Goal: Task Accomplishment & Management: Use online tool/utility

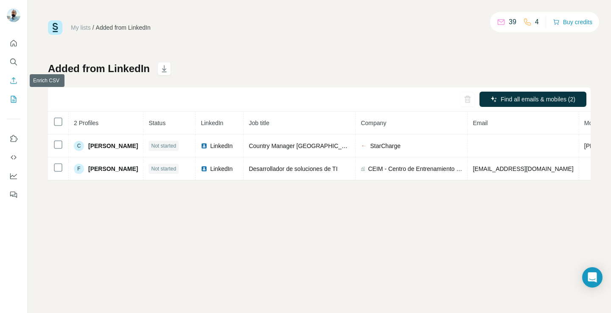
click at [15, 86] on button "Enrich CSV" at bounding box center [14, 80] width 14 height 15
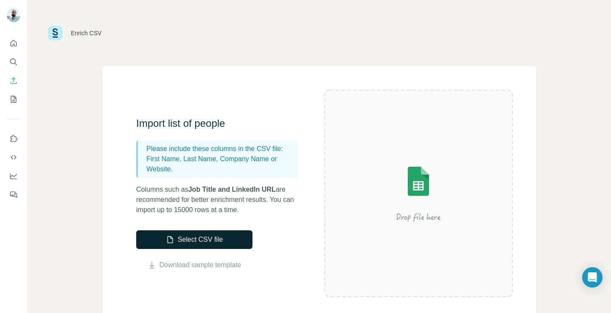
click at [177, 241] on button "Select CSV file" at bounding box center [194, 239] width 116 height 19
click at [230, 237] on button "Select CSV file" at bounding box center [194, 239] width 116 height 19
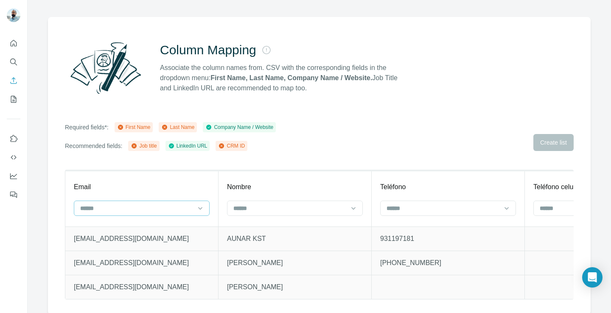
scroll to position [51, 0]
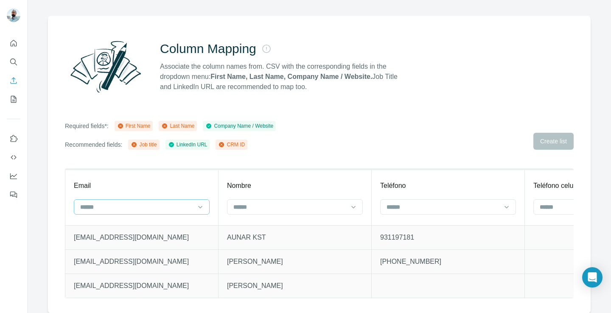
click at [143, 214] on div at bounding box center [142, 206] width 136 height 15
type input "*"
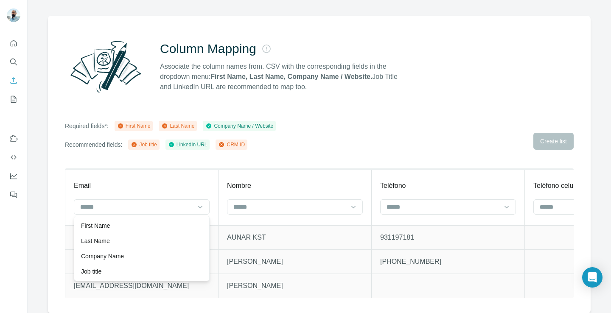
click at [62, 202] on div "Column Mapping Associate the column names from. CSV with the corresponding fiel…" at bounding box center [319, 165] width 543 height 298
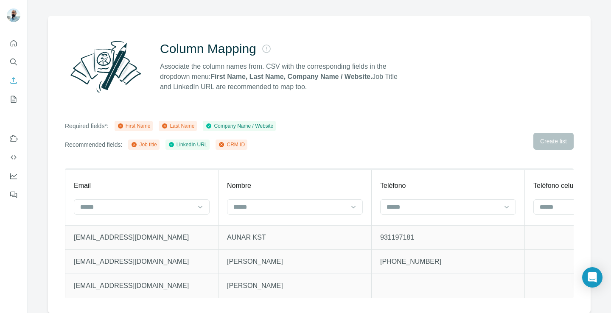
click at [100, 222] on th "Email" at bounding box center [141, 197] width 153 height 56
click at [236, 208] on input at bounding box center [290, 206] width 115 height 9
click at [221, 225] on td "AUNAR KST" at bounding box center [295, 237] width 153 height 24
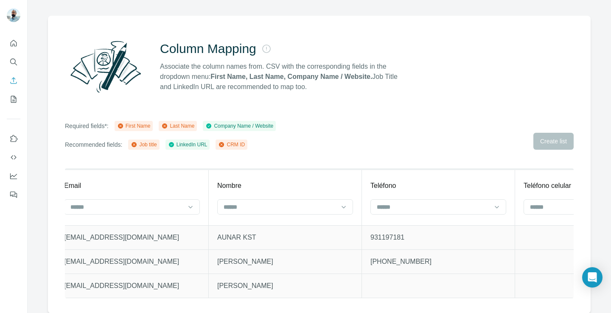
scroll to position [0, 0]
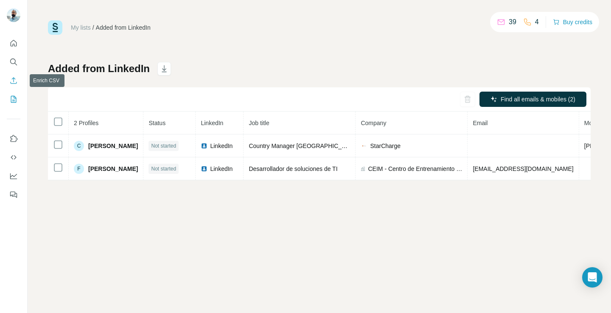
click at [13, 78] on icon "Enrich CSV" at bounding box center [14, 80] width 6 height 6
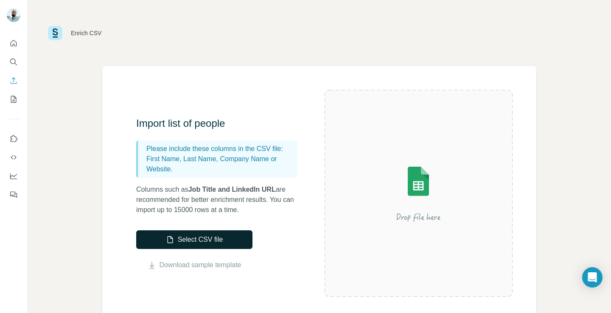
click at [188, 233] on button "Select CSV file" at bounding box center [194, 239] width 116 height 19
click at [241, 240] on button "Select CSV file" at bounding box center [194, 239] width 116 height 19
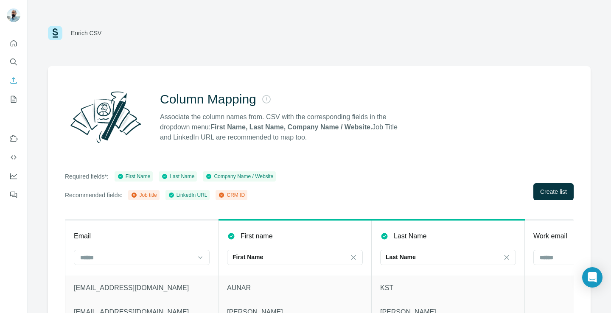
click at [420, 188] on div "Required fields*: First Name Last Name Company Name / Website Recommended field…" at bounding box center [319, 185] width 509 height 29
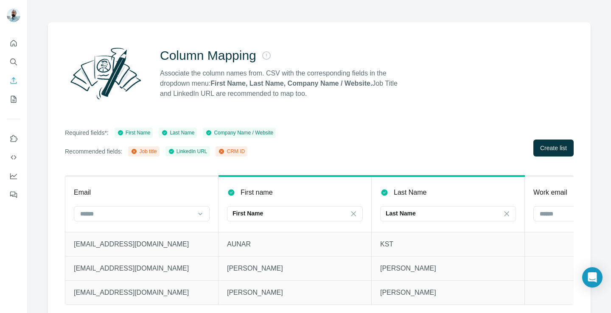
scroll to position [51, 0]
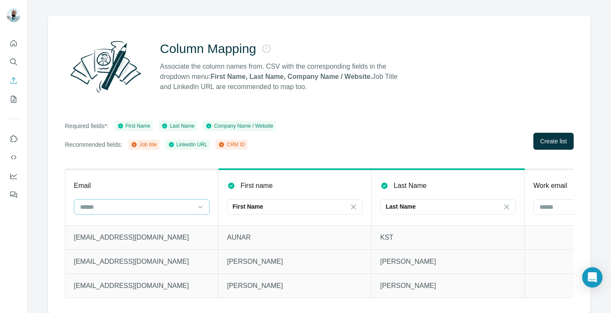
click at [145, 207] on input at bounding box center [136, 206] width 115 height 9
type input "*"
click at [267, 158] on div "Column Mapping Associate the column names from. CSV with the corresponding fiel…" at bounding box center [319, 165] width 543 height 298
click at [303, 158] on div "Column Mapping Associate the column names from. CSV with the corresponding fiel…" at bounding box center [319, 165] width 543 height 298
click at [544, 205] on input at bounding box center [596, 206] width 115 height 9
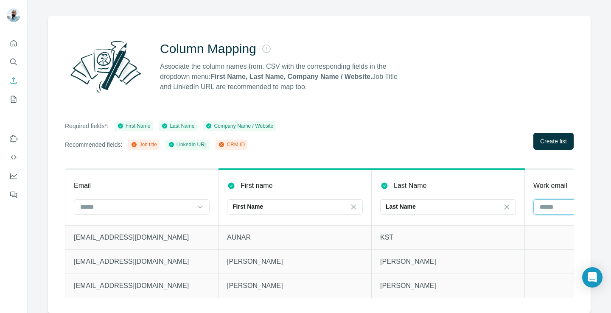
scroll to position [0, 80]
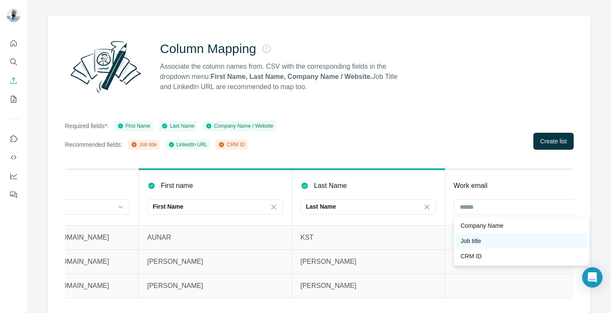
click at [501, 239] on div "Job title" at bounding box center [521, 241] width 121 height 8
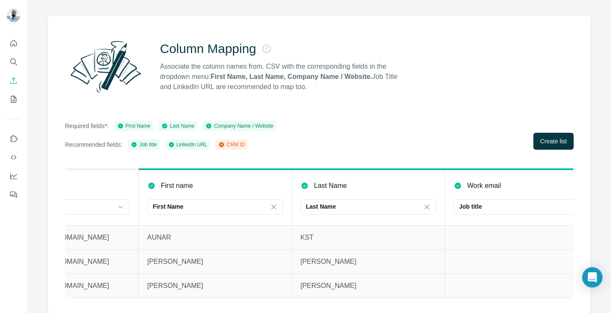
click at [457, 118] on div "Column Mapping Associate the column names from. CSV with the corresponding fiel…" at bounding box center [319, 165] width 543 height 298
click at [529, 197] on th "Work email Job title" at bounding box center [521, 197] width 153 height 56
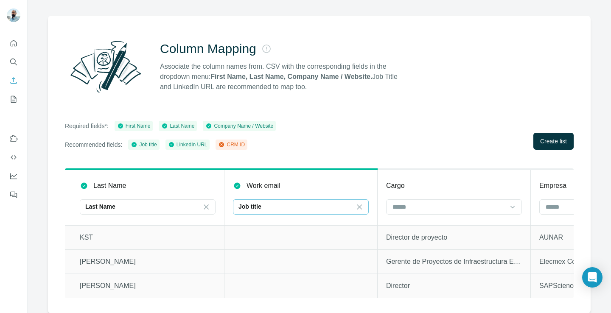
scroll to position [0, 317]
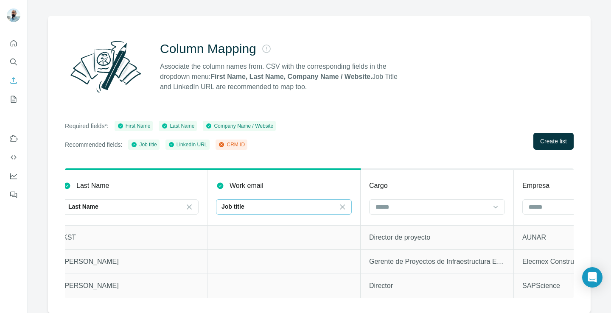
click at [316, 209] on div "Job title" at bounding box center [279, 206] width 115 height 8
type input "*"
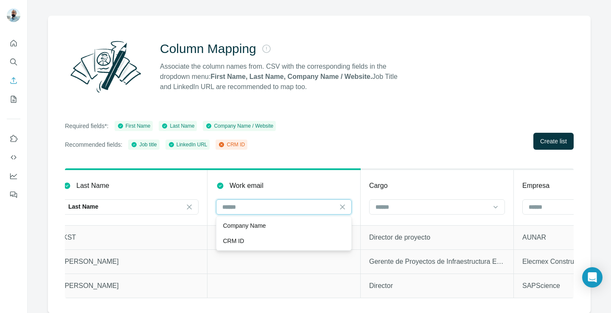
type input "*"
click at [387, 208] on input at bounding box center [432, 206] width 115 height 9
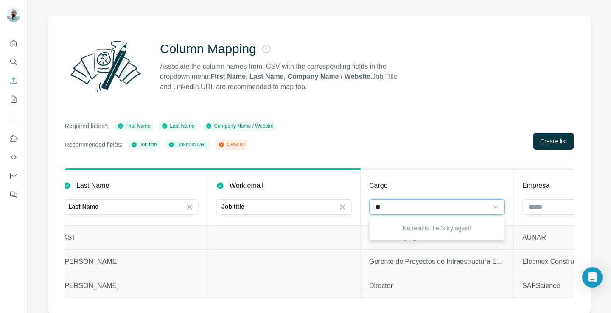
type input "*"
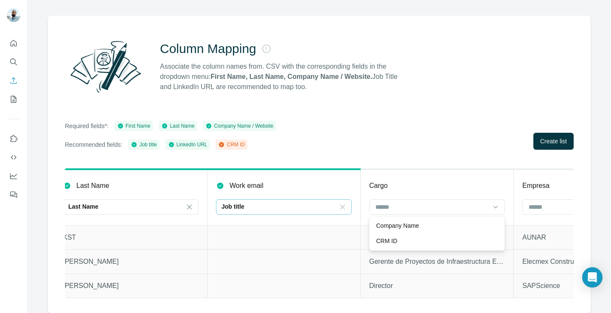
click at [343, 206] on icon at bounding box center [342, 207] width 5 height 5
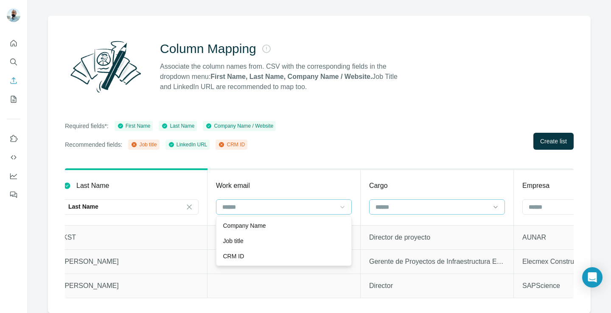
click at [389, 203] on input at bounding box center [432, 206] width 115 height 9
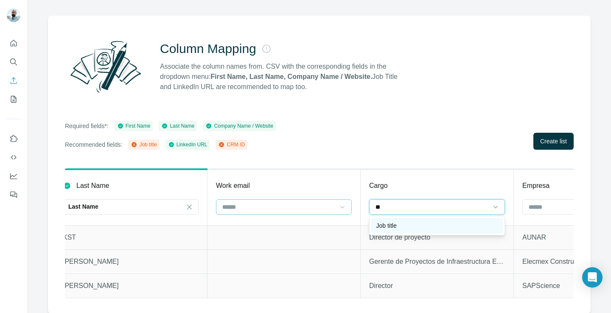
type input "**"
click at [396, 222] on p "Job title" at bounding box center [386, 226] width 20 height 8
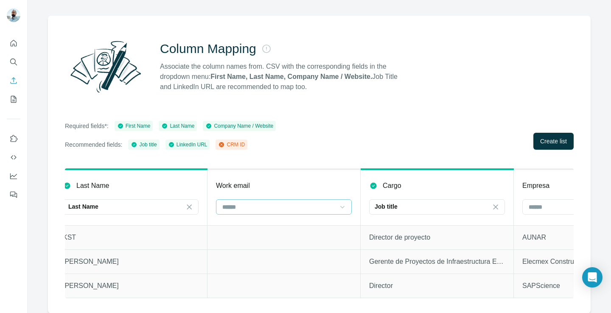
click at [401, 133] on div "Required fields*: First Name Last Name Company Name / Website Recommended field…" at bounding box center [319, 135] width 509 height 29
click at [537, 206] on input at bounding box center [585, 206] width 115 height 9
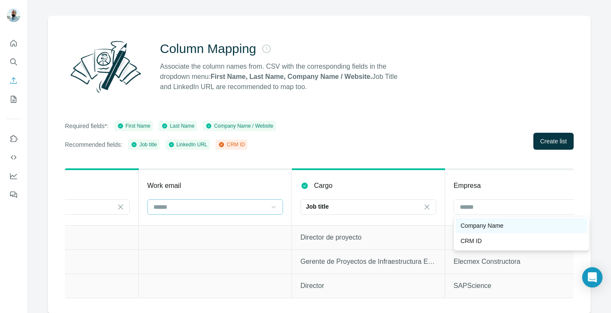
click at [519, 221] on div "Company Name" at bounding box center [522, 225] width 132 height 15
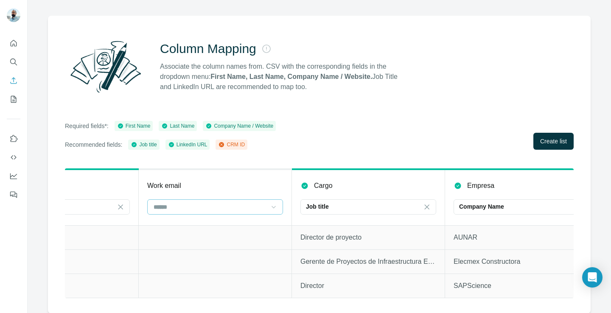
click at [459, 156] on div "Column Mapping Associate the column names from. CSV with the corresponding fiel…" at bounding box center [319, 165] width 543 height 298
click at [577, 178] on div "Column Mapping Associate the column names from. CSV with the corresponding fiel…" at bounding box center [319, 165] width 543 height 298
click at [239, 182] on div "Work email" at bounding box center [215, 186] width 136 height 10
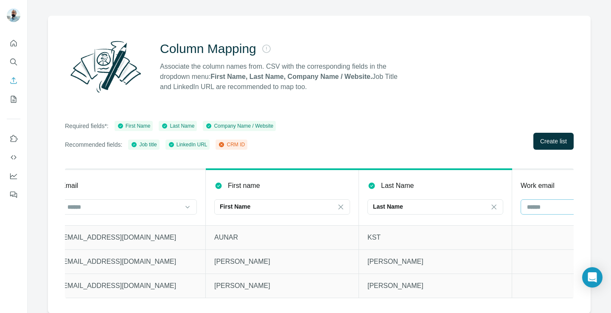
scroll to position [0, 0]
click at [175, 213] on div at bounding box center [119, 207] width 115 height 14
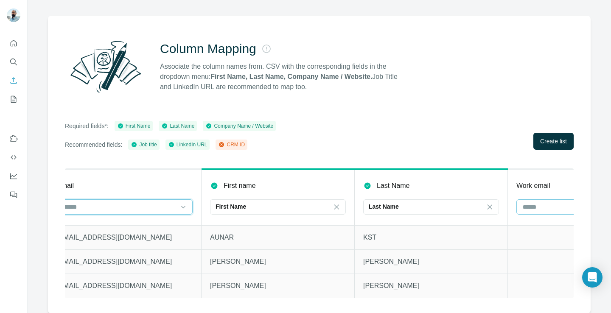
scroll to position [0, 14]
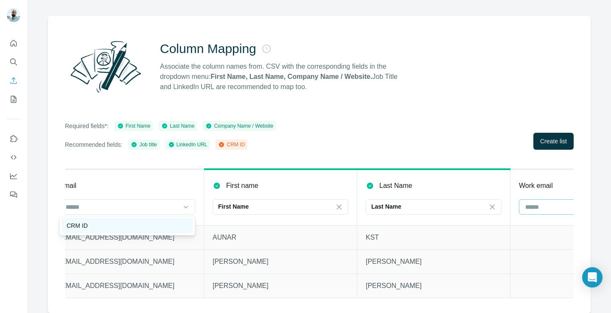
click at [173, 223] on div "CRM ID" at bounding box center [127, 226] width 121 height 8
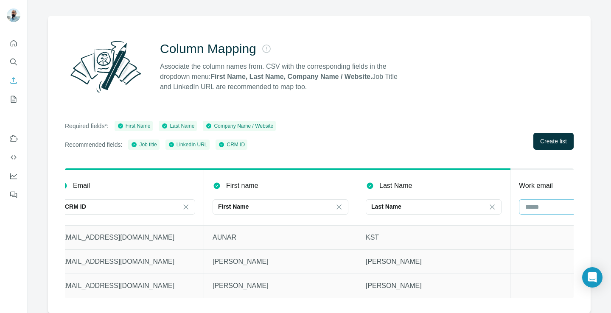
click at [164, 187] on div "Email" at bounding box center [127, 186] width 136 height 10
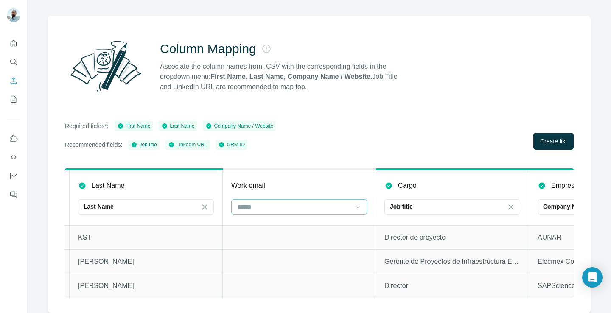
scroll to position [0, 303]
click at [274, 208] on input at bounding box center [293, 206] width 115 height 9
click at [298, 186] on div "Work email" at bounding box center [298, 186] width 136 height 10
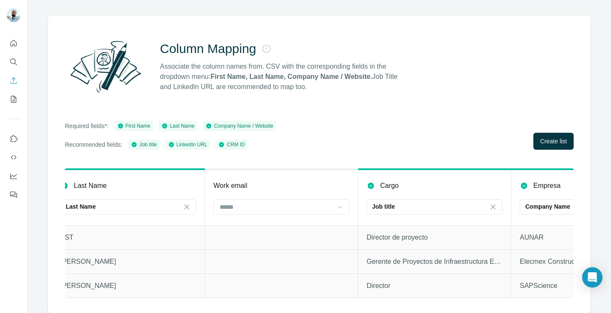
click at [280, 215] on div at bounding box center [282, 207] width 136 height 17
click at [267, 212] on div at bounding box center [276, 207] width 115 height 14
click at [263, 228] on td at bounding box center [281, 237] width 153 height 24
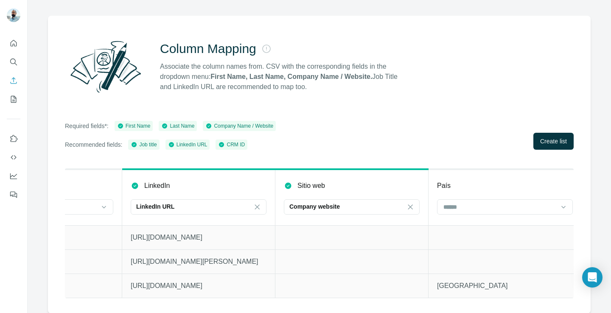
scroll to position [0, 1024]
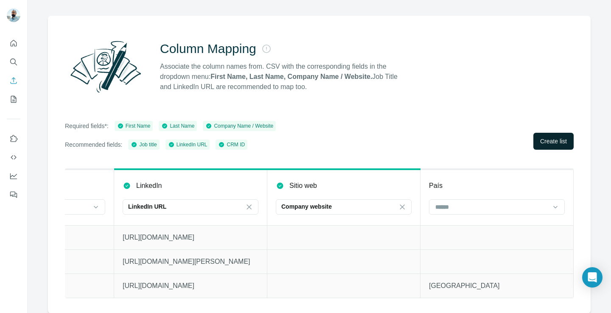
click at [551, 147] on button "Create list" at bounding box center [554, 141] width 40 height 17
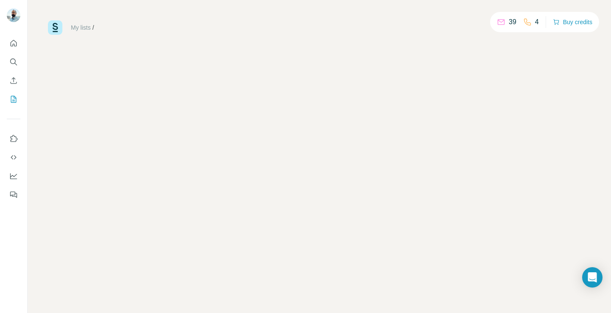
click at [480, 204] on div "My lists / 39 4 Buy credits" at bounding box center [320, 156] width 584 height 313
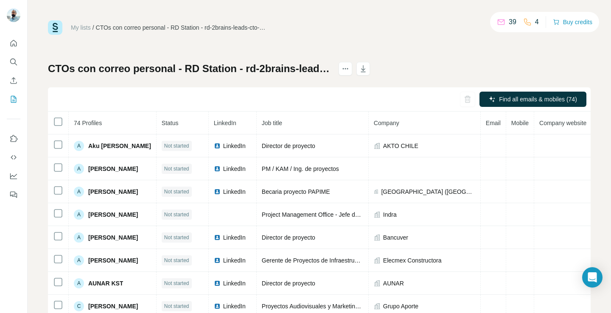
click at [358, 101] on div "Find all emails & mobiles (74)" at bounding box center [319, 99] width 543 height 24
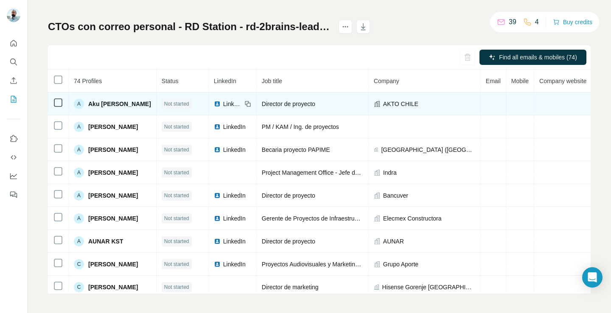
scroll to position [43, 0]
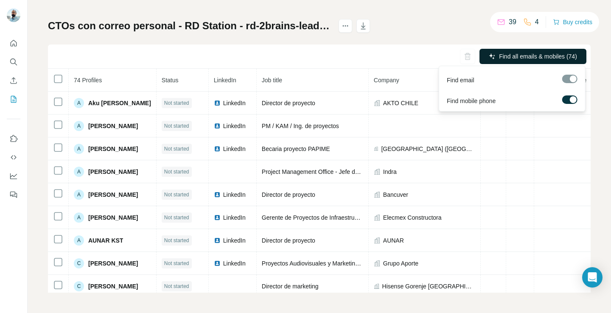
click at [513, 58] on span "Find all emails & mobiles (74)" at bounding box center [538, 56] width 78 height 8
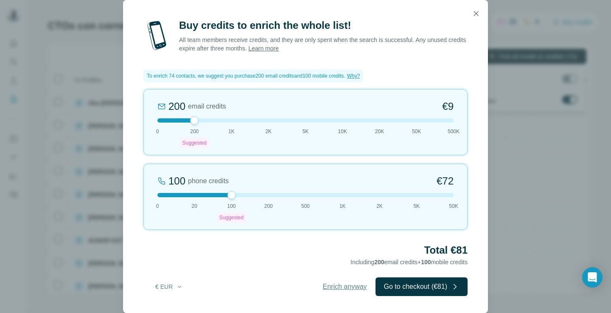
click at [335, 284] on span "Enrich anyway" at bounding box center [345, 287] width 44 height 10
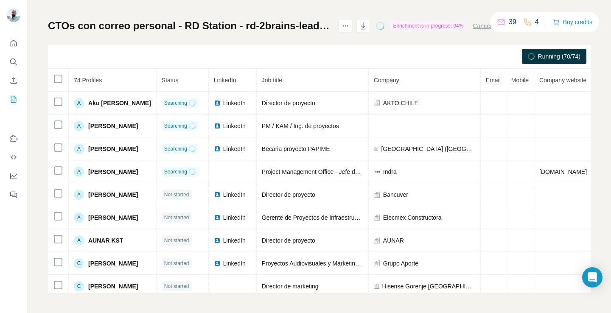
click at [295, 61] on div "Running (70/74)" at bounding box center [319, 57] width 543 height 24
click at [357, 64] on div "Running (70/74)" at bounding box center [319, 57] width 543 height 24
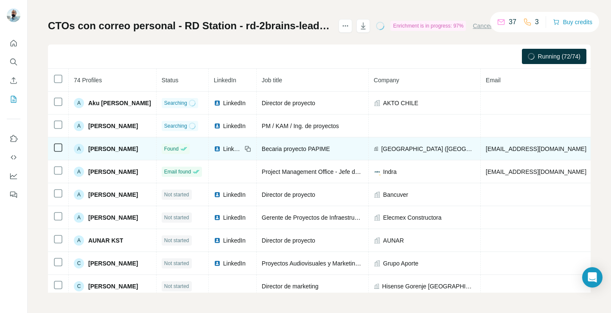
click at [415, 158] on td "[GEOGRAPHIC_DATA] ([GEOGRAPHIC_DATA])" at bounding box center [425, 149] width 112 height 23
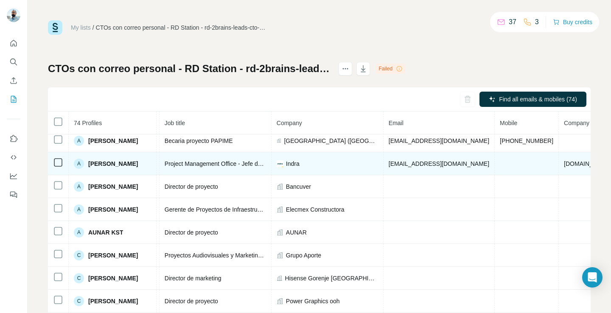
scroll to position [51, 99]
click at [426, 163] on span "[EMAIL_ADDRESS][DOMAIN_NAME]" at bounding box center [437, 163] width 101 height 7
copy span "[EMAIL_ADDRESS][DOMAIN_NAME]"
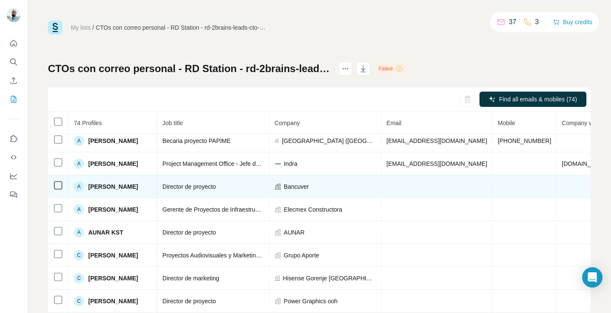
click at [421, 185] on td at bounding box center [437, 186] width 111 height 23
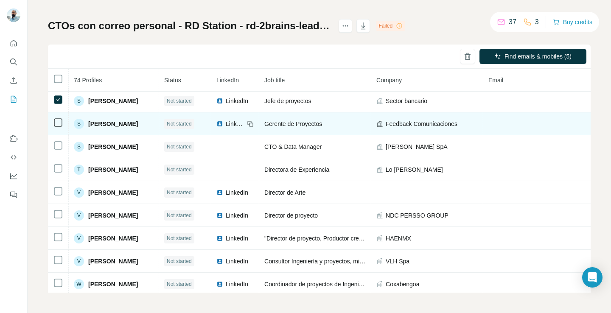
scroll to position [1495, 0]
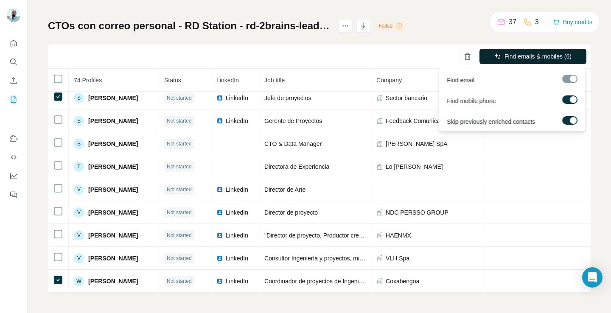
click at [514, 54] on span "Find emails & mobiles (6)" at bounding box center [538, 56] width 67 height 8
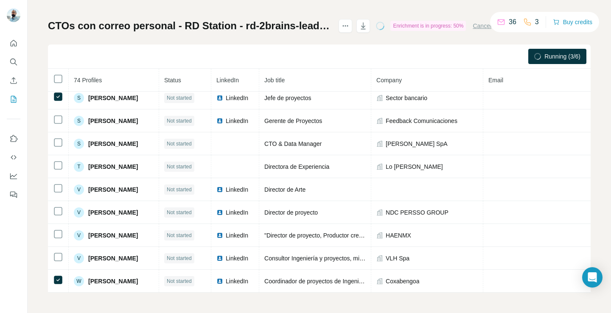
click at [507, 60] on div "Running (3/6)" at bounding box center [319, 57] width 543 height 24
click at [604, 104] on div "My lists / CTOs con correo personal - RD Station - rd-2brains-leads-cto-s-con-c…" at bounding box center [320, 156] width 584 height 313
click at [454, 64] on div "Find emails (6)" at bounding box center [319, 57] width 543 height 24
click at [467, 81] on th "Company" at bounding box center [427, 80] width 112 height 23
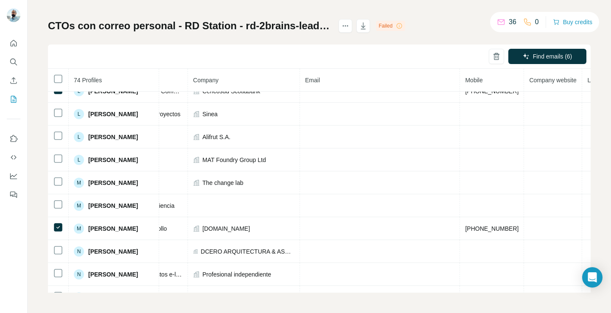
scroll to position [969, 183]
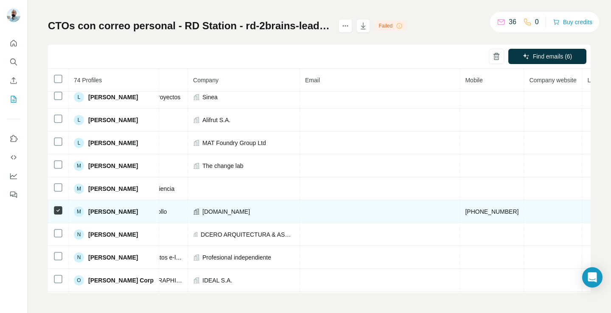
click at [337, 212] on td at bounding box center [380, 211] width 160 height 23
click at [460, 209] on td "[PHONE_NUMBER]" at bounding box center [492, 211] width 64 height 23
click at [465, 210] on span "[PHONE_NUMBER]" at bounding box center [491, 211] width 53 height 7
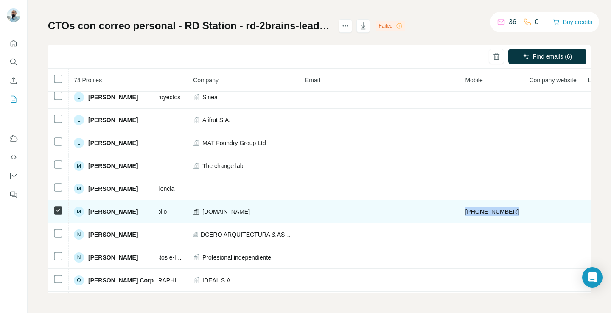
click at [465, 210] on span "[PHONE_NUMBER]" at bounding box center [491, 211] width 53 height 7
copy span "[PHONE_NUMBER]"
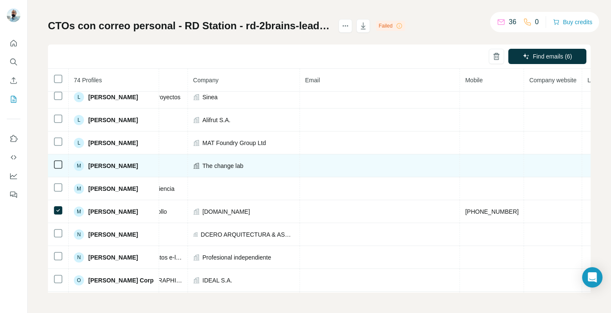
click at [460, 176] on td at bounding box center [492, 166] width 64 height 23
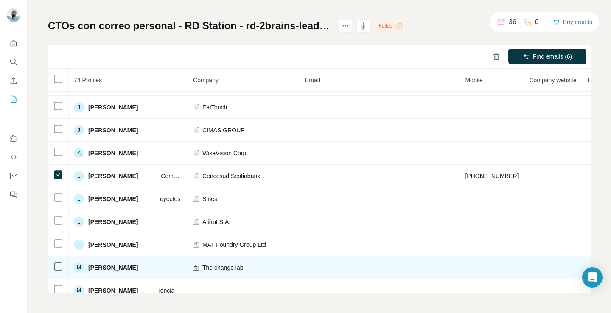
scroll to position [850, 183]
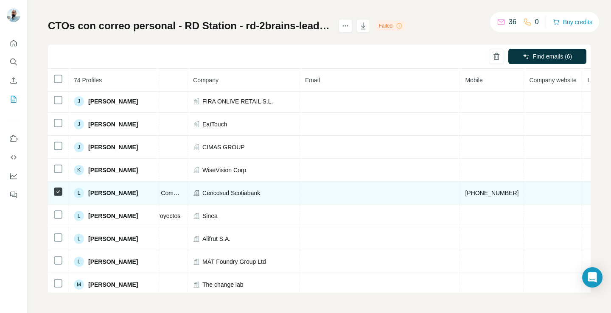
click at [465, 193] on span "[PHONE_NUMBER]" at bounding box center [491, 193] width 53 height 7
copy span "[PHONE_NUMBER]"
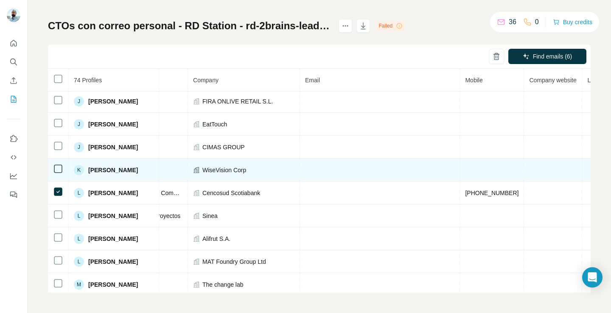
click at [460, 163] on td at bounding box center [492, 170] width 64 height 23
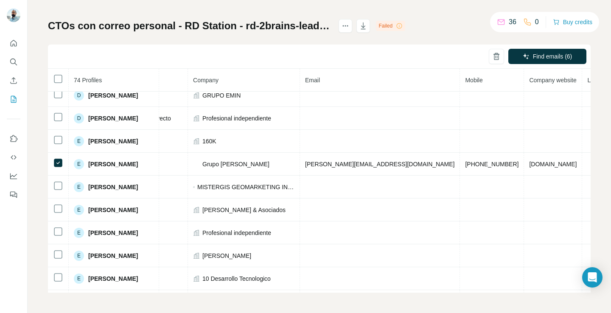
scroll to position [306, 183]
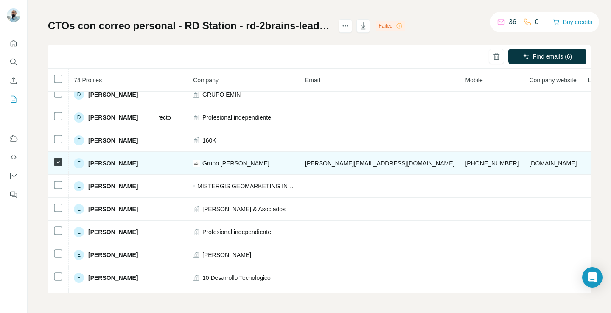
click at [367, 164] on span "[PERSON_NAME][EMAIL_ADDRESS][DOMAIN_NAME]" at bounding box center [379, 163] width 149 height 7
copy span "[PERSON_NAME][EMAIL_ADDRESS][DOMAIN_NAME]"
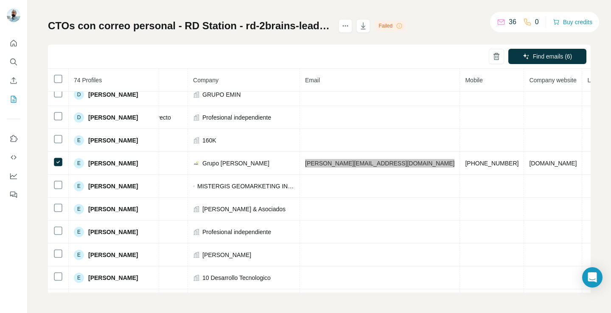
drag, startPoint x: 338, startPoint y: 165, endPoint x: 342, endPoint y: 3, distance: 162.2
click at [0, 0] on div "My lists / CTOs con correo personal - RD Station - rd-2brains-leads-cto-s-con-c…" at bounding box center [305, 156] width 611 height 313
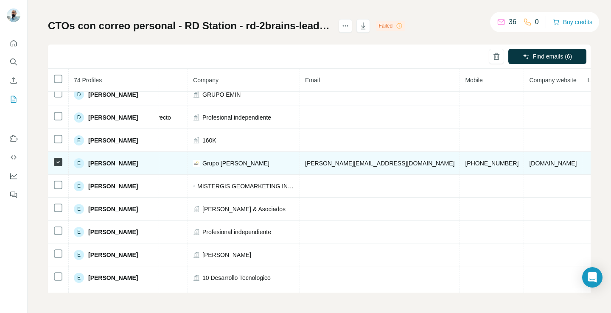
click at [465, 166] on span "[PHONE_NUMBER]" at bounding box center [491, 163] width 53 height 7
copy span "[PHONE_NUMBER]"
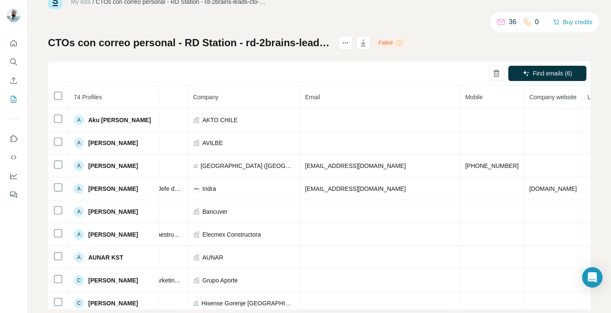
scroll to position [9, 0]
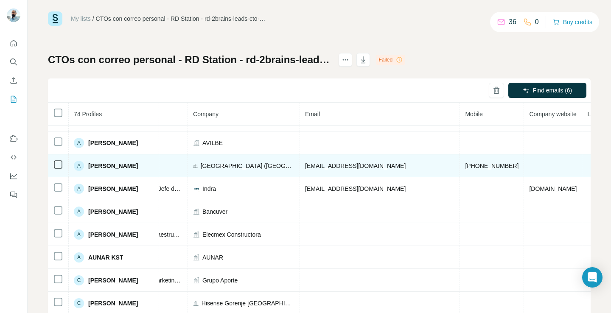
click at [300, 169] on td "[EMAIL_ADDRESS][DOMAIN_NAME]" at bounding box center [380, 166] width 160 height 23
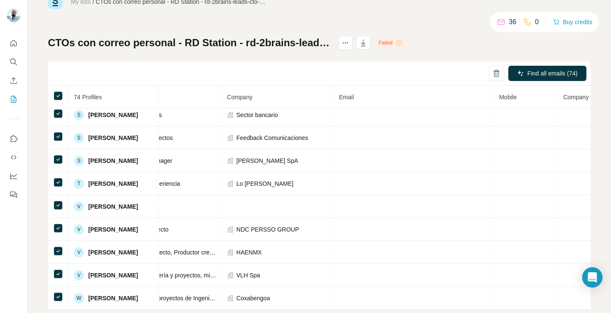
scroll to position [43, 0]
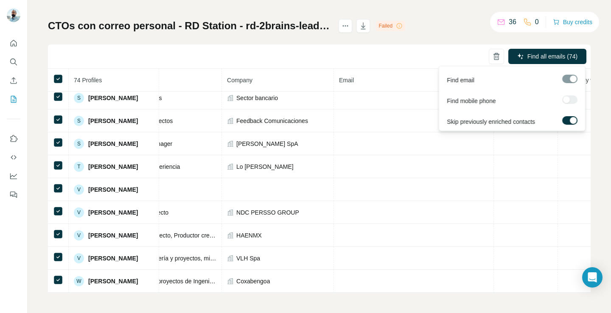
click at [530, 64] on div "Find all emails (74)" at bounding box center [548, 57] width 78 height 17
click at [531, 62] on button "Find all emails (74)" at bounding box center [548, 56] width 78 height 15
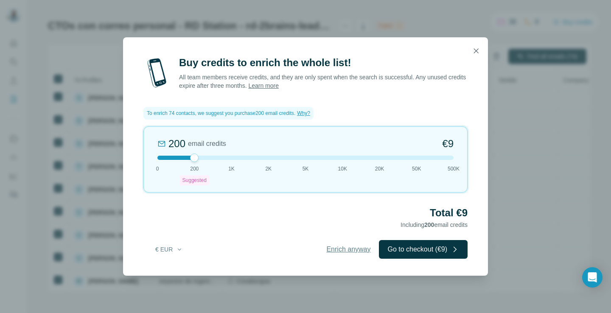
click at [326, 254] on span "Enrich anyway" at bounding box center [348, 249] width 44 height 10
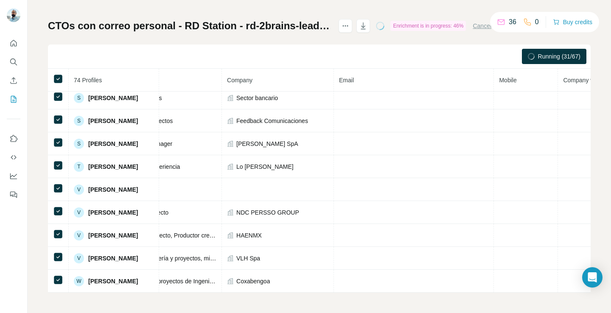
click at [410, 60] on div "Running (31/67)" at bounding box center [319, 57] width 543 height 24
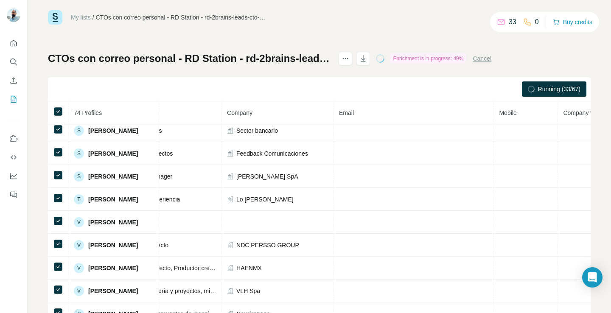
scroll to position [9, 0]
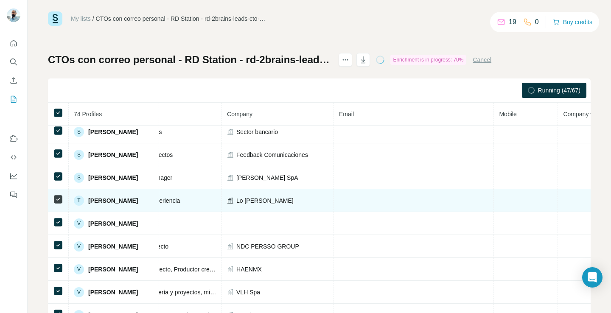
click at [494, 197] on td at bounding box center [526, 200] width 64 height 23
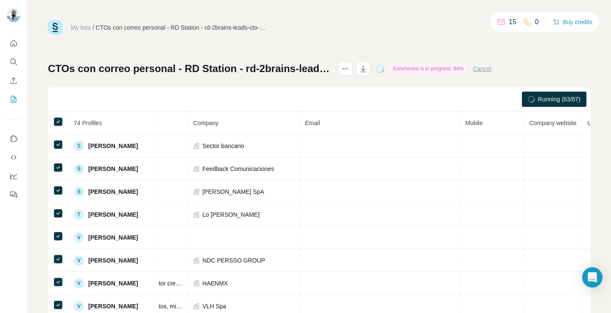
scroll to position [1495, 183]
